Goal: Transaction & Acquisition: Purchase product/service

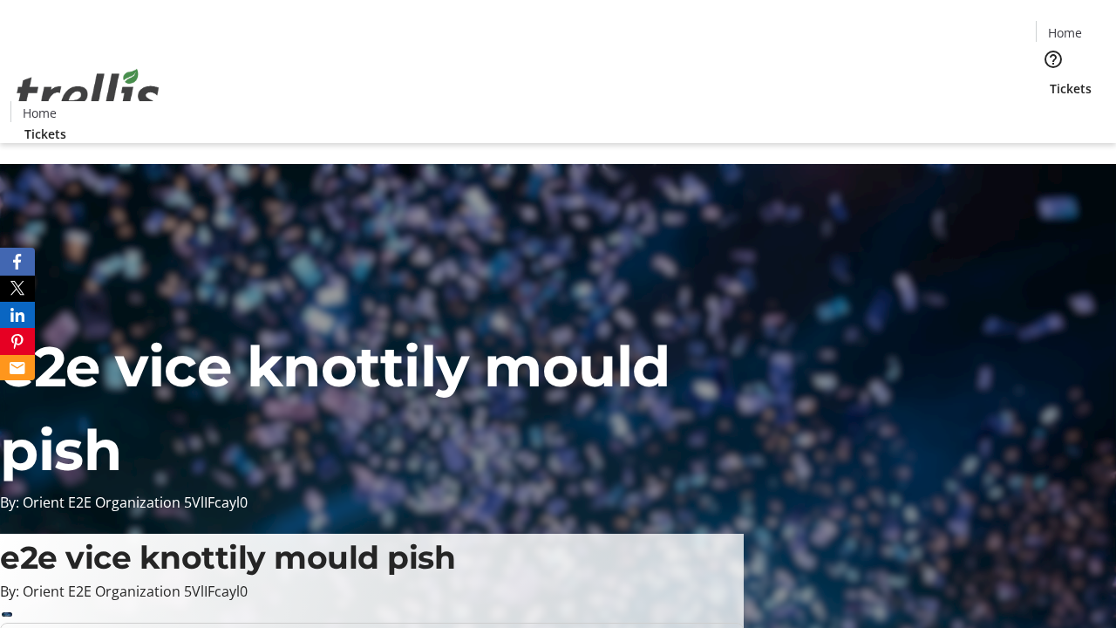
click at [1049, 79] on span "Tickets" at bounding box center [1070, 88] width 42 height 18
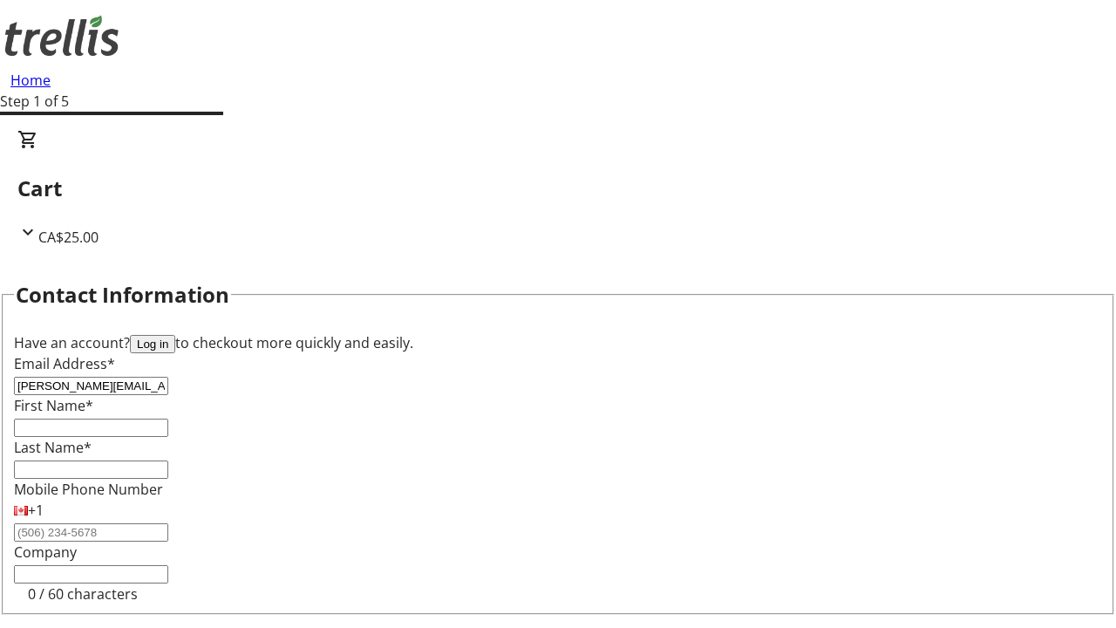
type input "[PERSON_NAME][EMAIL_ADDRESS][DOMAIN_NAME]"
type input "[PERSON_NAME]"
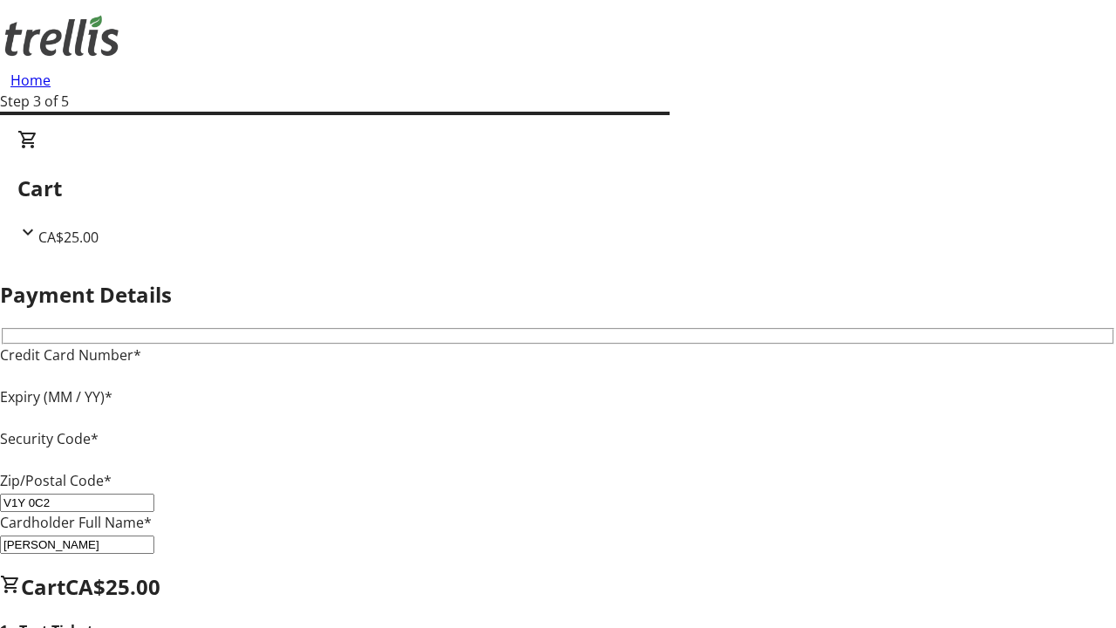
type input "V1Y 0C2"
